Goal: Check status

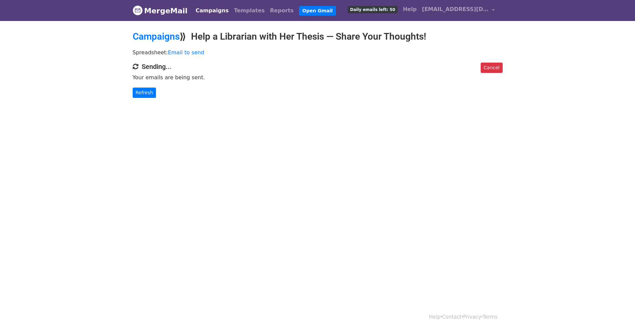
scroll to position [1, 0]
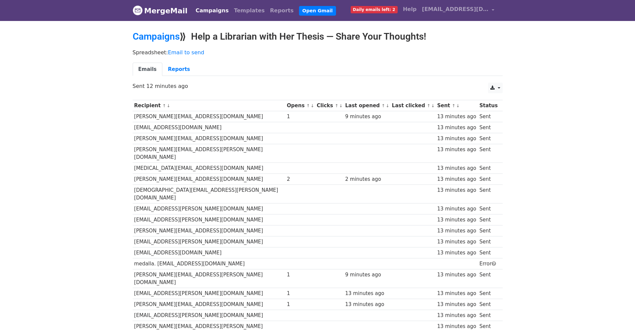
click at [179, 67] on link "Reports" at bounding box center [178, 70] width 33 height 14
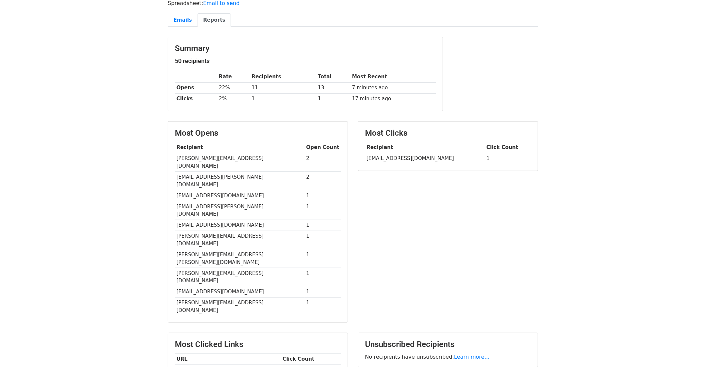
scroll to position [67, 0]
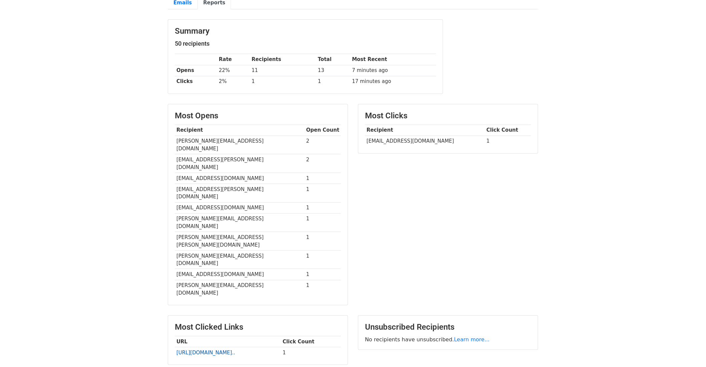
click at [212, 330] on link "https://docs.google.com/for..." at bounding box center [205, 353] width 59 height 6
